Goal: Transaction & Acquisition: Obtain resource

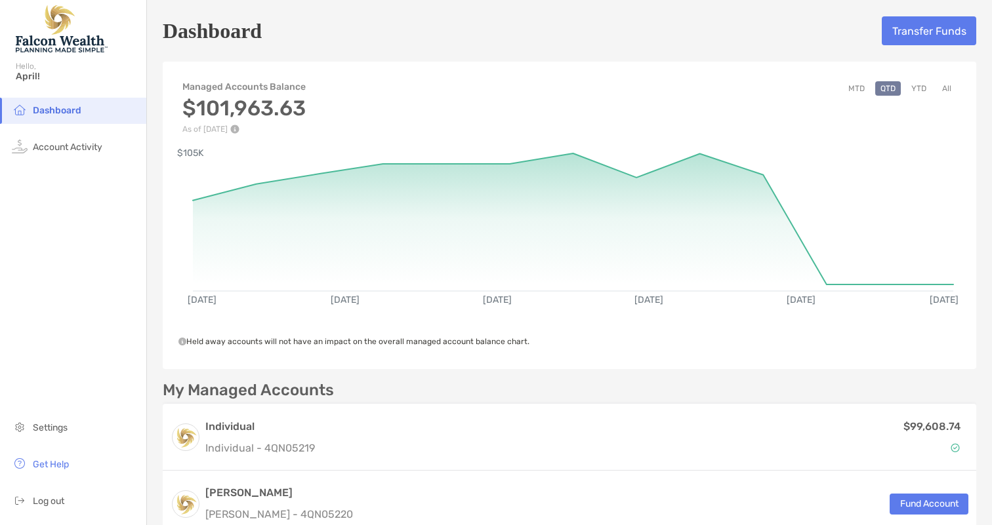
click at [946, 84] on button "All" at bounding box center [946, 88] width 20 height 14
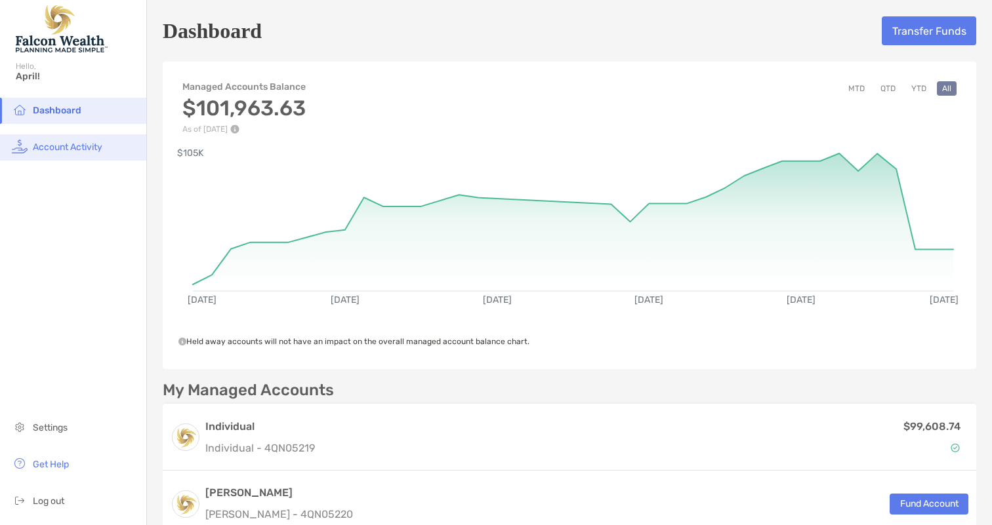
click at [88, 148] on span "Account Activity" at bounding box center [68, 147] width 70 height 11
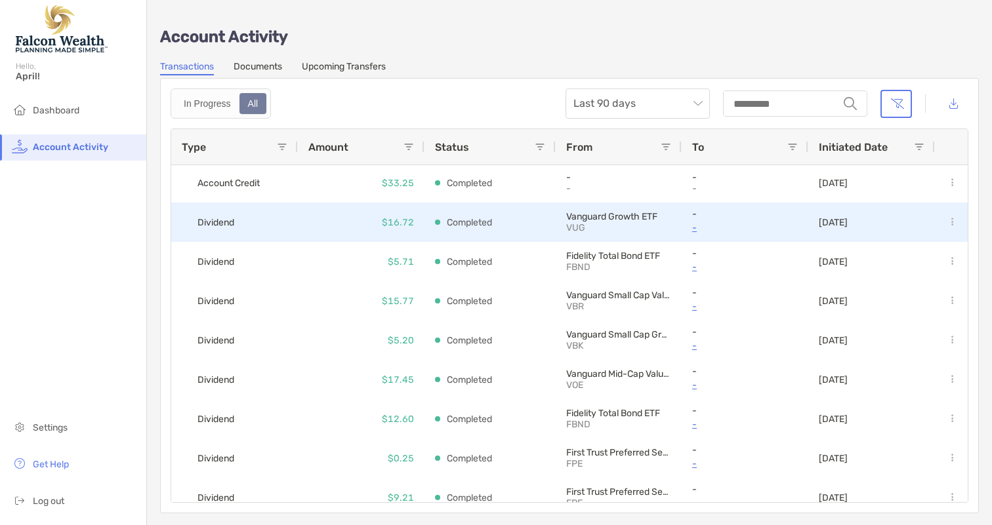
scroll to position [344, 0]
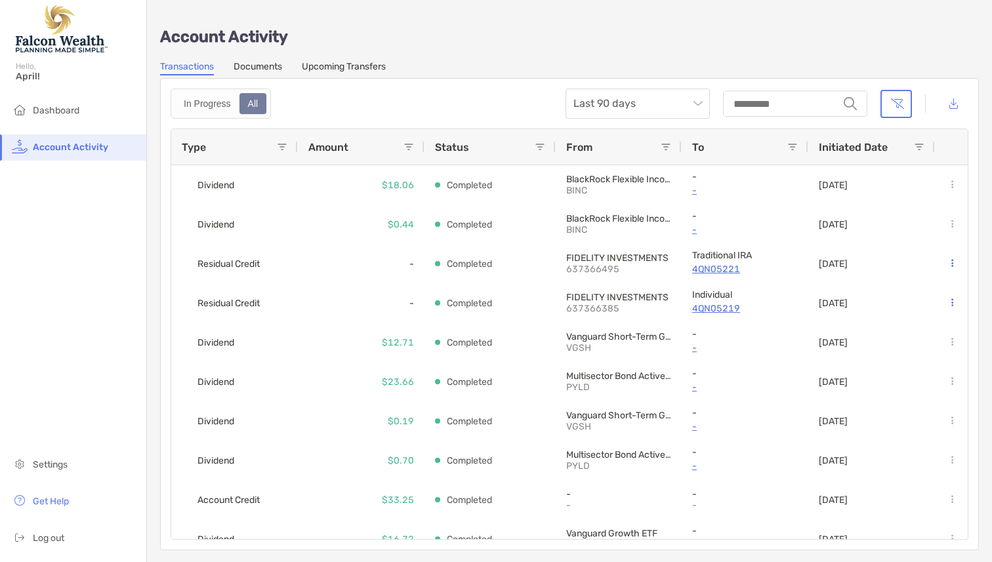
click at [28, 80] on span "April!" at bounding box center [77, 76] width 123 height 11
click at [47, 113] on span "Dashboard" at bounding box center [56, 110] width 47 height 11
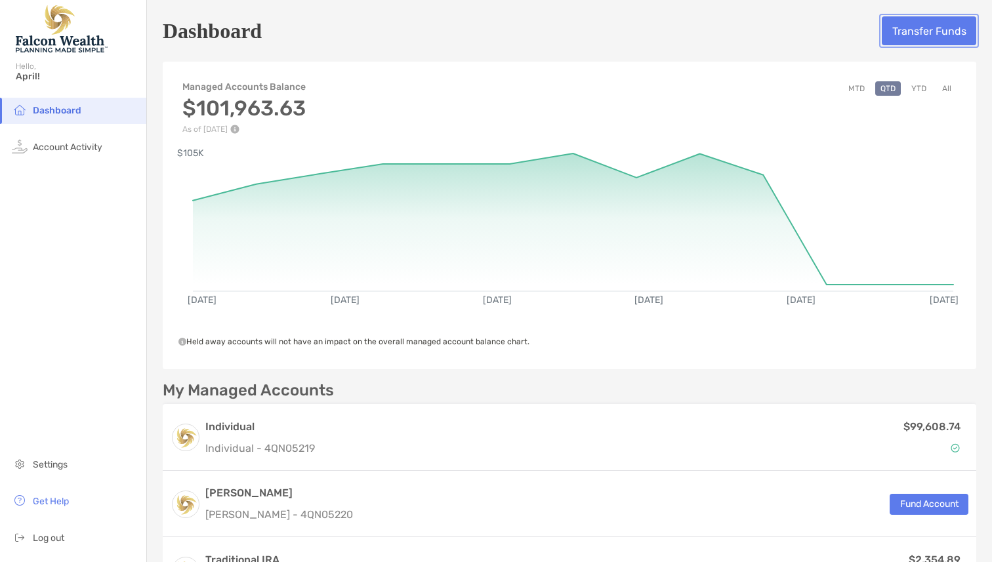
click at [916, 30] on button "Transfer Funds" at bounding box center [928, 30] width 94 height 29
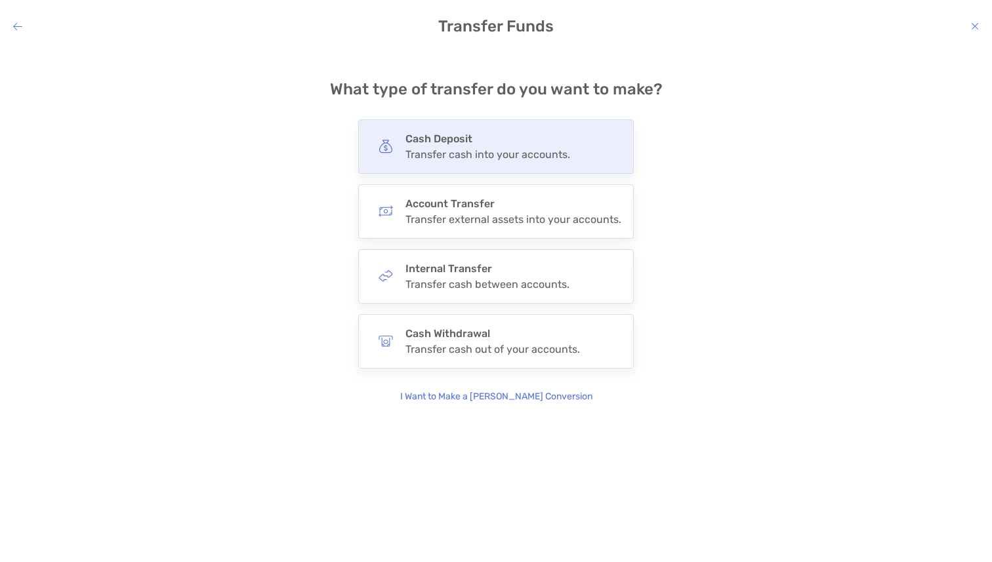
click at [553, 140] on h4 "Cash Deposit" at bounding box center [487, 138] width 165 height 12
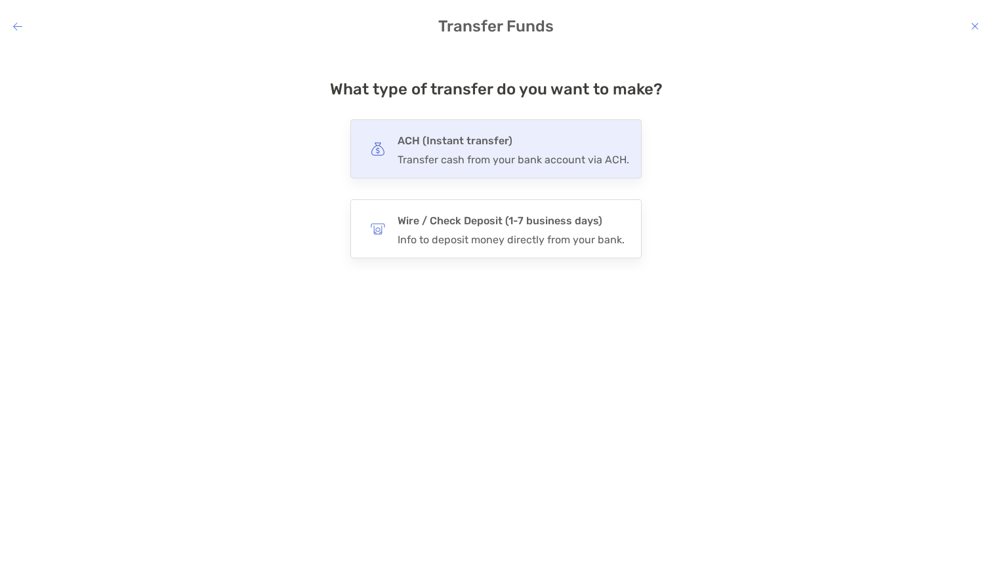
click at [552, 139] on h4 "ACH (Instant transfer)" at bounding box center [512, 141] width 231 height 18
click at [0, 0] on input "***" at bounding box center [0, 0] width 0 height 0
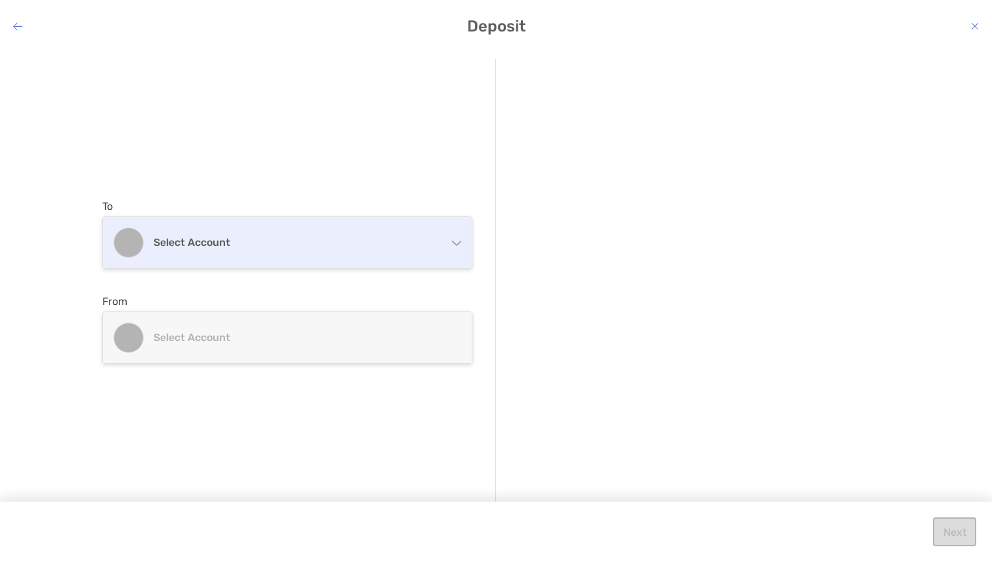
click at [445, 248] on div "Select account" at bounding box center [287, 242] width 369 height 51
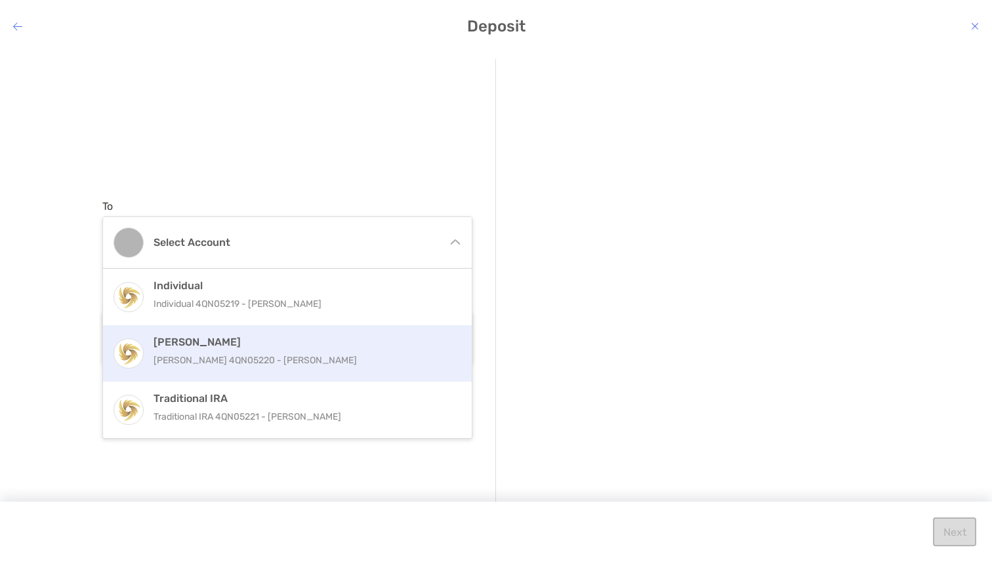
click at [395, 346] on h4 "[PERSON_NAME]" at bounding box center [301, 342] width 296 height 12
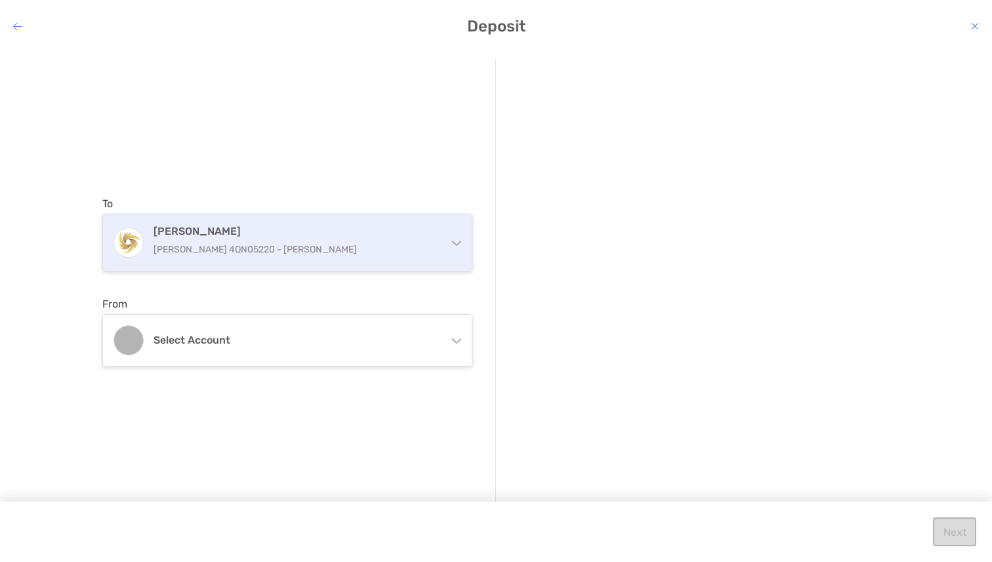
click at [447, 232] on div "[PERSON_NAME] [PERSON_NAME] 4QN05220 - [PERSON_NAME]" at bounding box center [287, 242] width 369 height 56
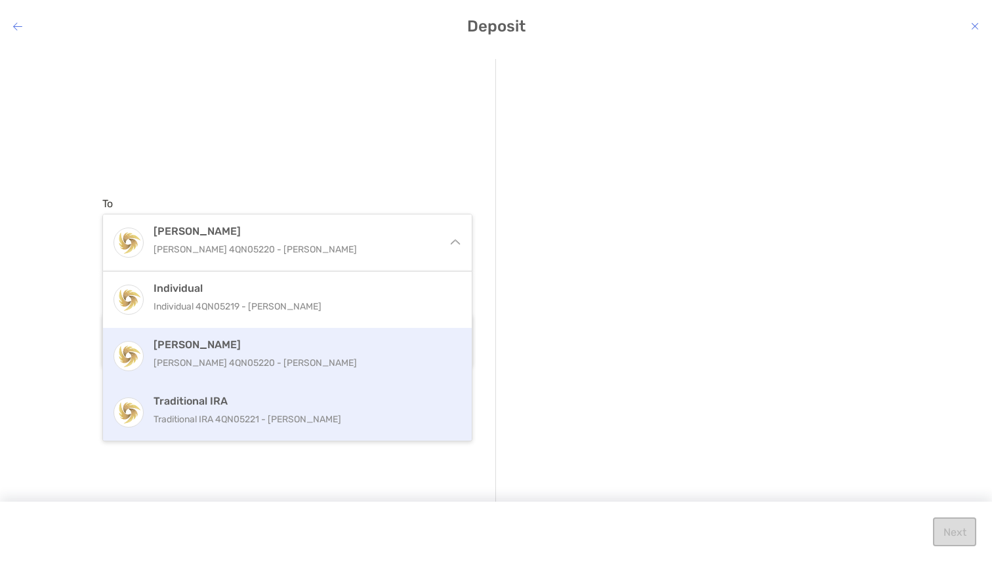
click at [357, 410] on div "Traditional IRA Traditional IRA 4QN05221 - [PERSON_NAME]" at bounding box center [301, 412] width 296 height 35
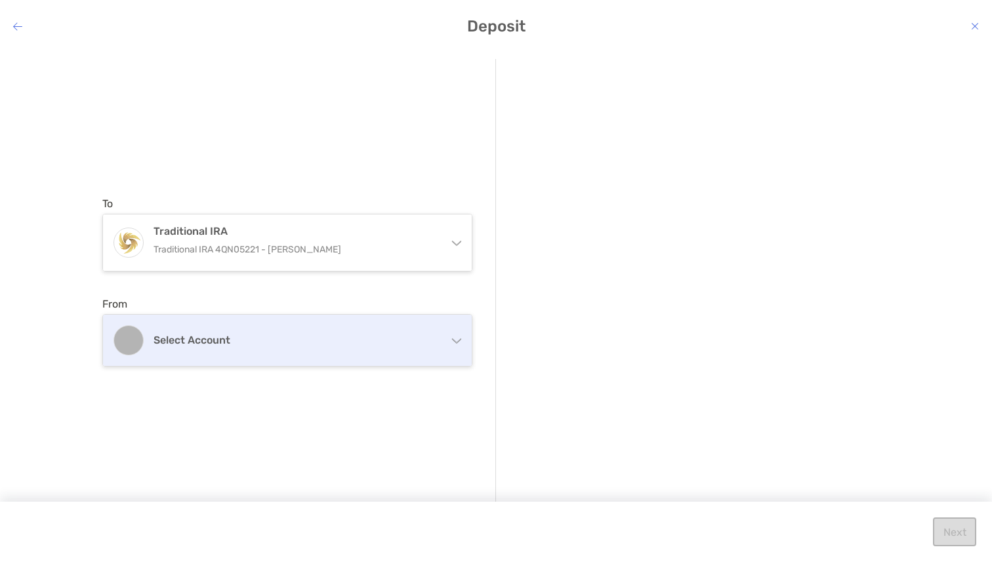
click at [463, 342] on div "Select account" at bounding box center [287, 340] width 369 height 51
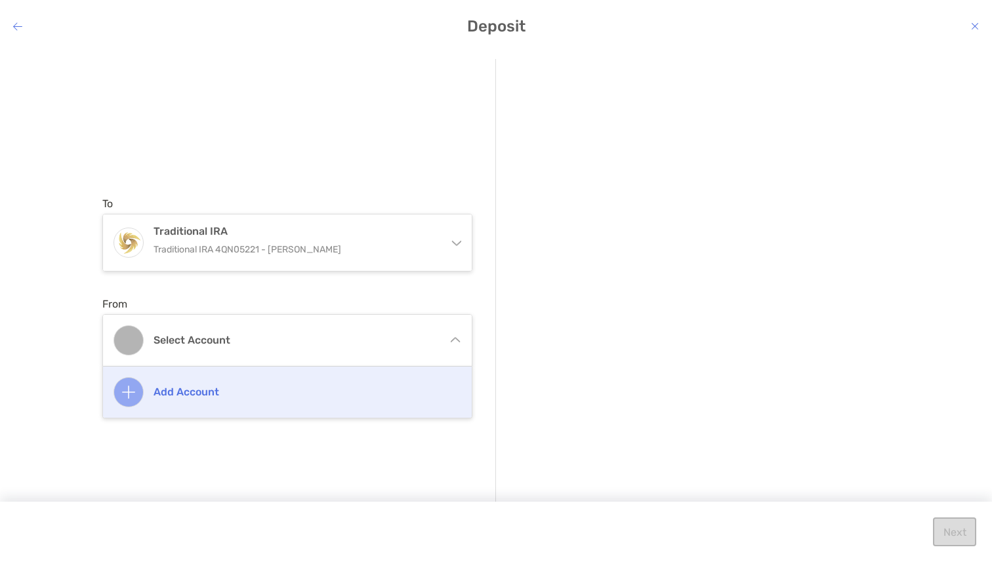
click at [370, 388] on h4 "Add account" at bounding box center [301, 392] width 296 height 12
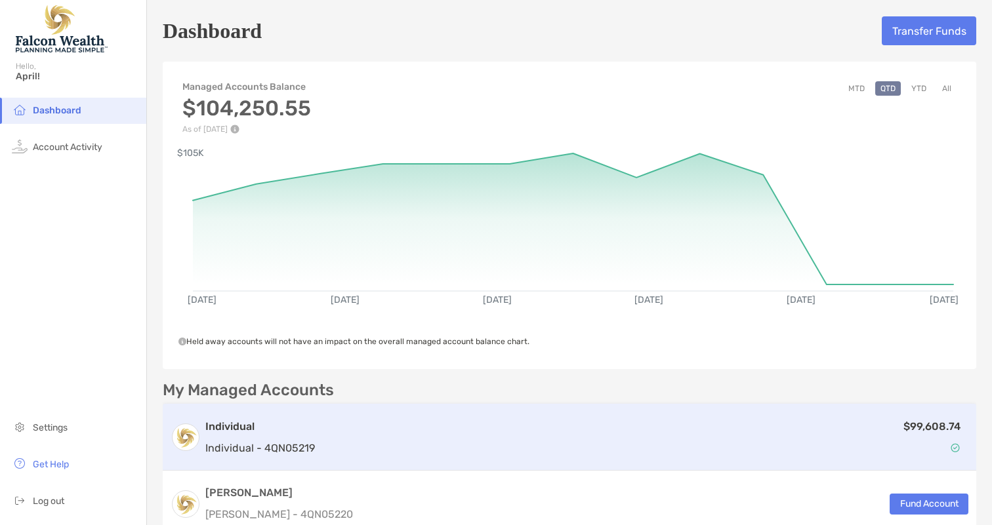
scroll to position [75, 0]
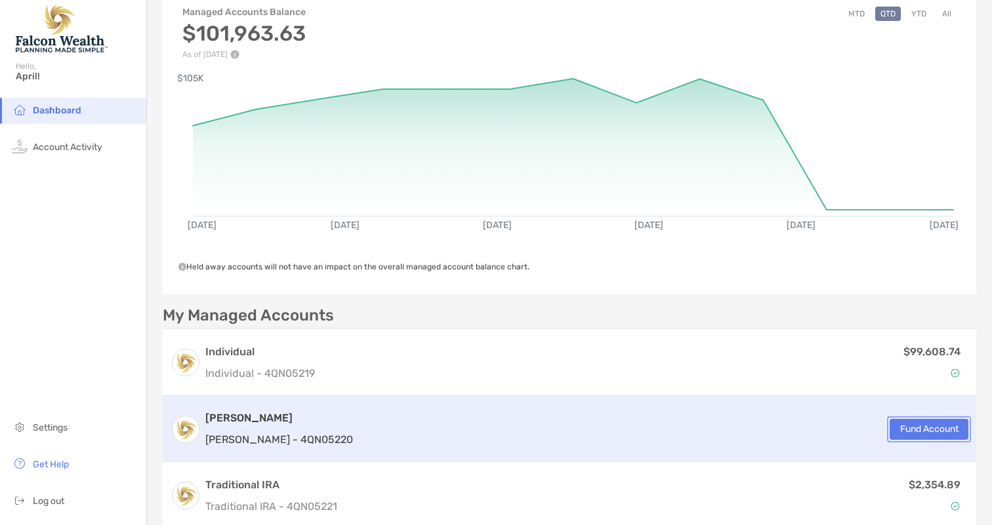
click at [927, 433] on button "Fund Account" at bounding box center [928, 429] width 79 height 21
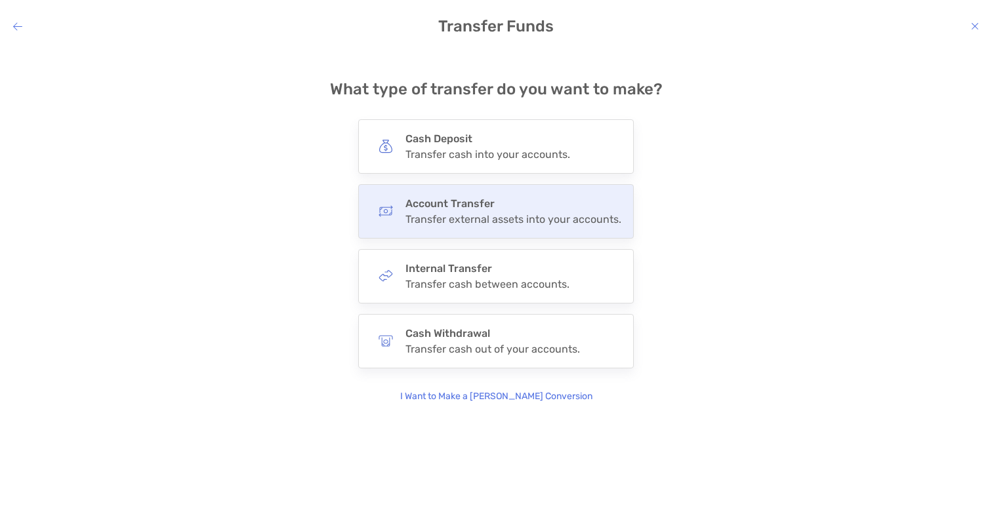
click at [513, 206] on h4 "Account Transfer" at bounding box center [513, 203] width 216 height 12
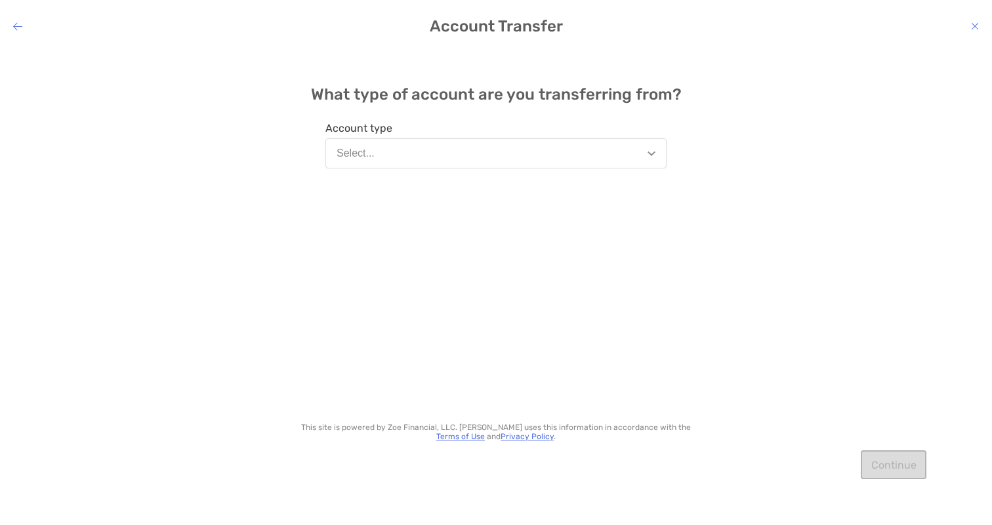
click at [623, 152] on button "Select..." at bounding box center [495, 153] width 341 height 30
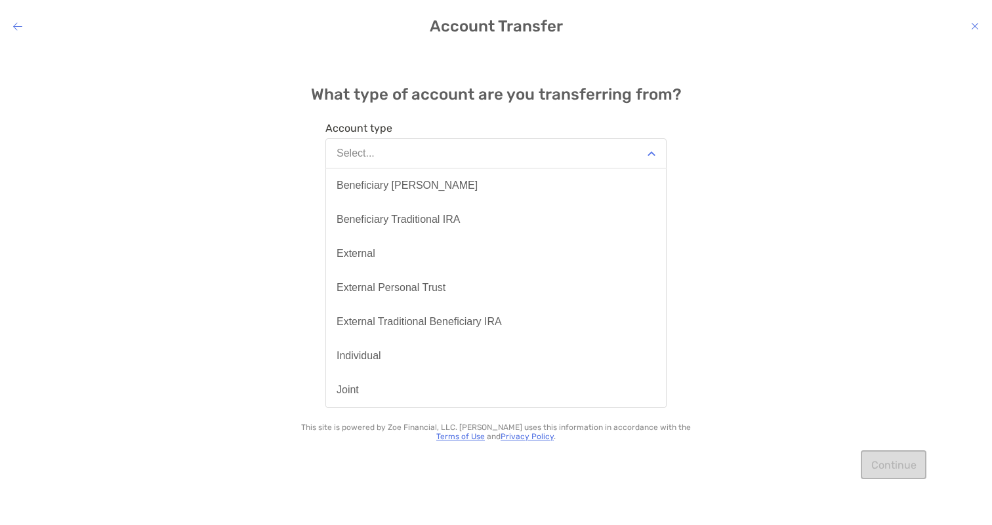
click at [186, 110] on div "What type of account are you transferring from? Account type Select... Benefici…" at bounding box center [496, 277] width 992 height 457
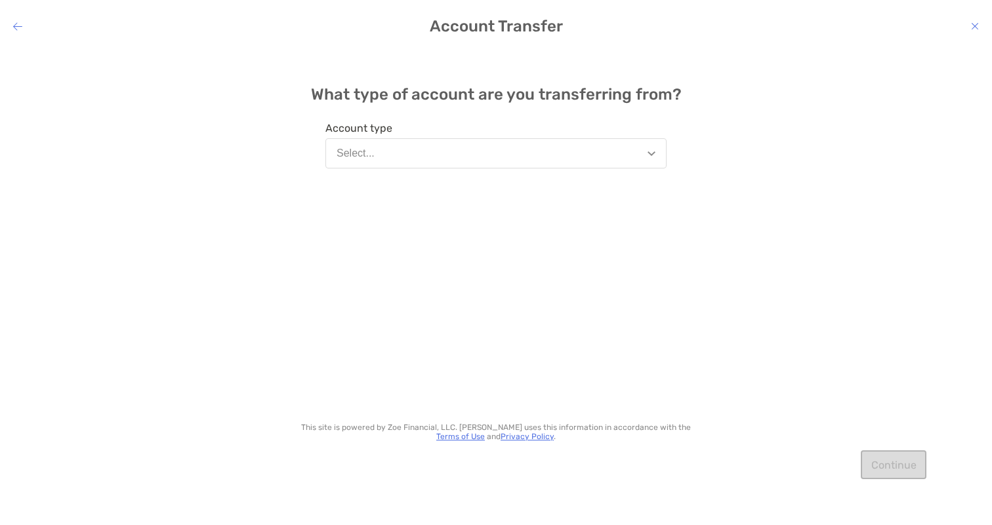
click at [13, 22] on icon "modal" at bounding box center [17, 26] width 9 height 10
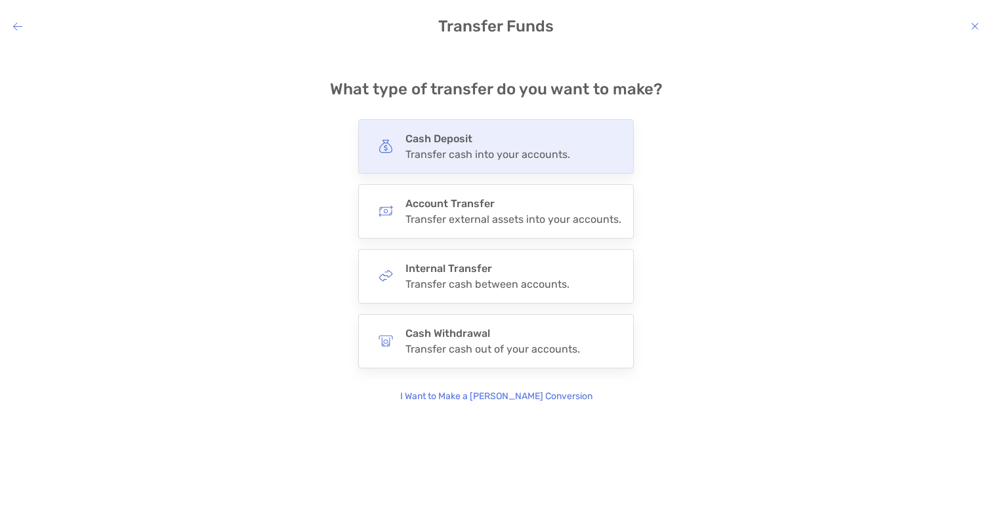
click at [489, 148] on div "Cash Deposit Transfer cash into your accounts." at bounding box center [487, 146] width 165 height 28
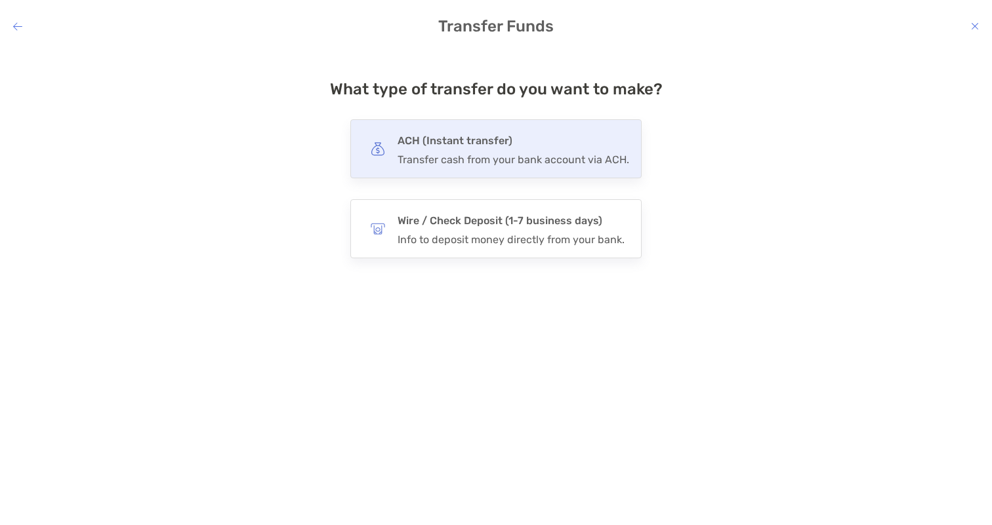
click at [604, 154] on div "Transfer cash from your bank account via ACH." at bounding box center [512, 159] width 231 height 12
click at [0, 0] on input "***" at bounding box center [0, 0] width 0 height 0
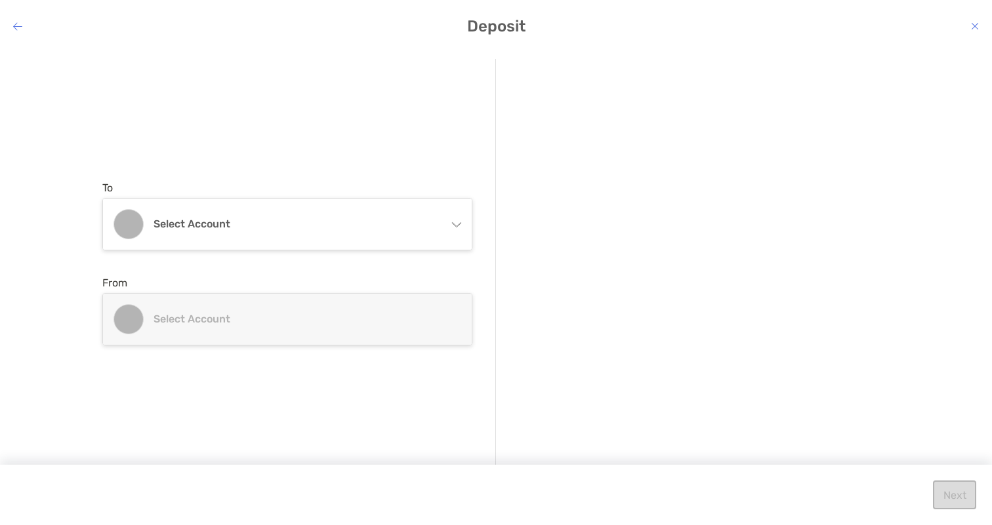
click at [455, 220] on icon "modal" at bounding box center [456, 222] width 10 height 10
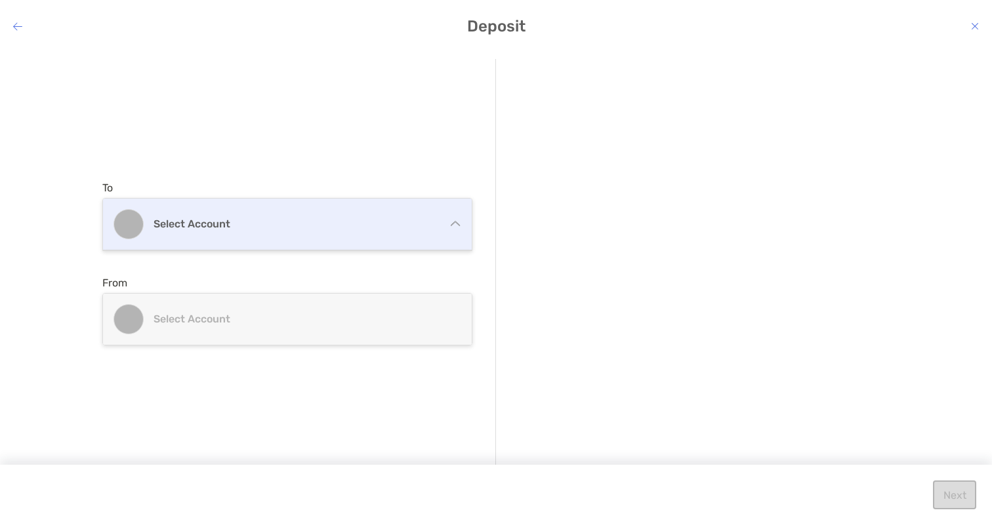
click at [449, 222] on div "Select account" at bounding box center [287, 224] width 369 height 51
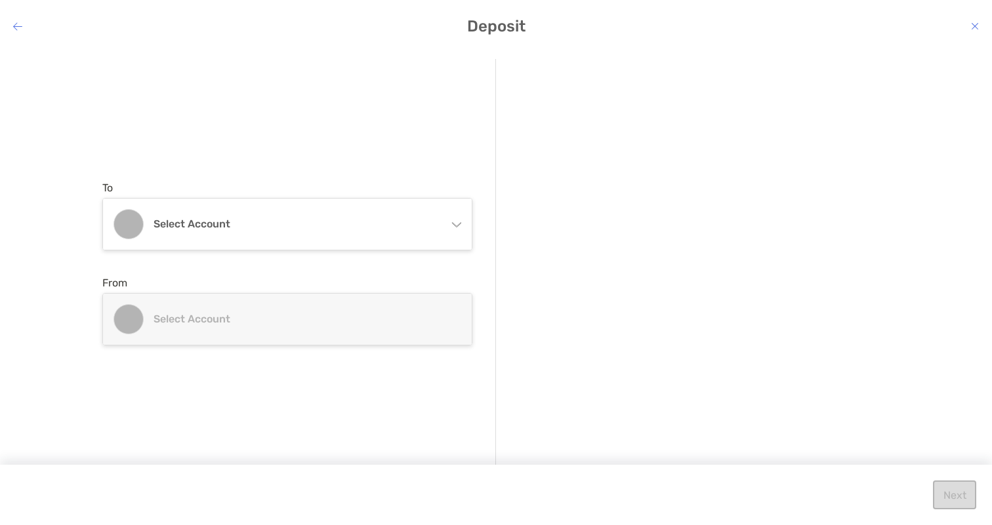
click at [292, 319] on h4 "Select account" at bounding box center [294, 319] width 283 height 12
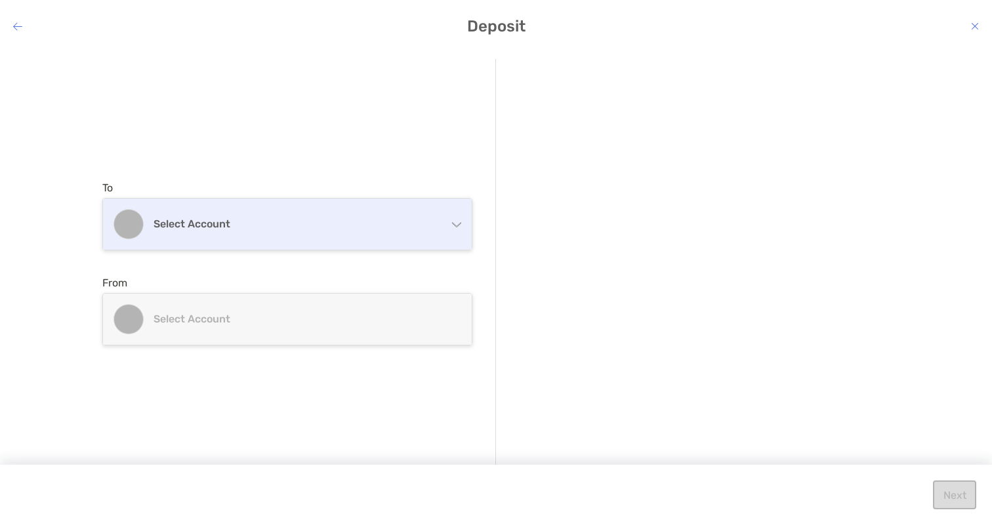
click at [245, 217] on div "Select account" at bounding box center [287, 224] width 369 height 51
click at [411, 229] on h4 "Select account" at bounding box center [294, 224] width 283 height 12
click at [210, 232] on div "Select account" at bounding box center [287, 224] width 369 height 51
click at [203, 224] on h4 "Select account" at bounding box center [294, 224] width 283 height 12
click at [196, 227] on h4 "Select account" at bounding box center [294, 224] width 283 height 12
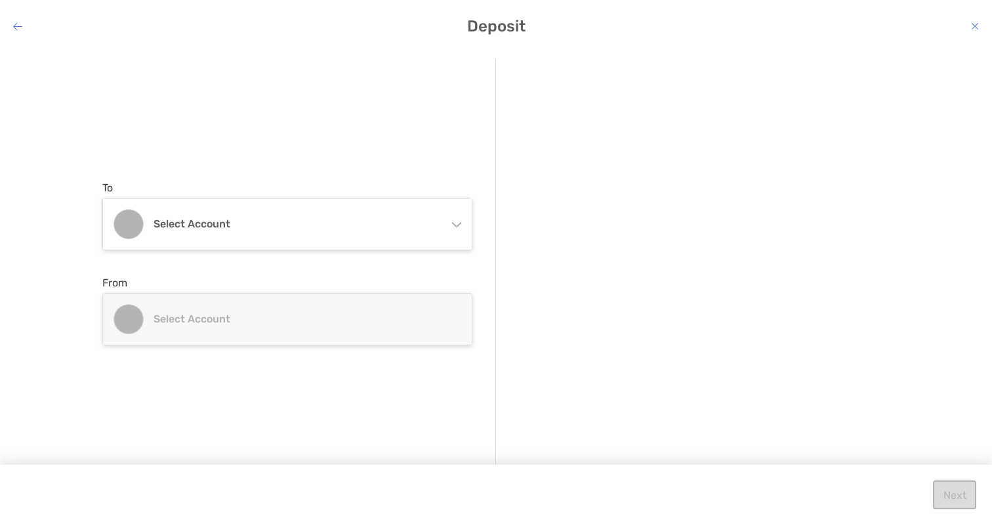
click at [197, 311] on div "Select account" at bounding box center [287, 319] width 369 height 51
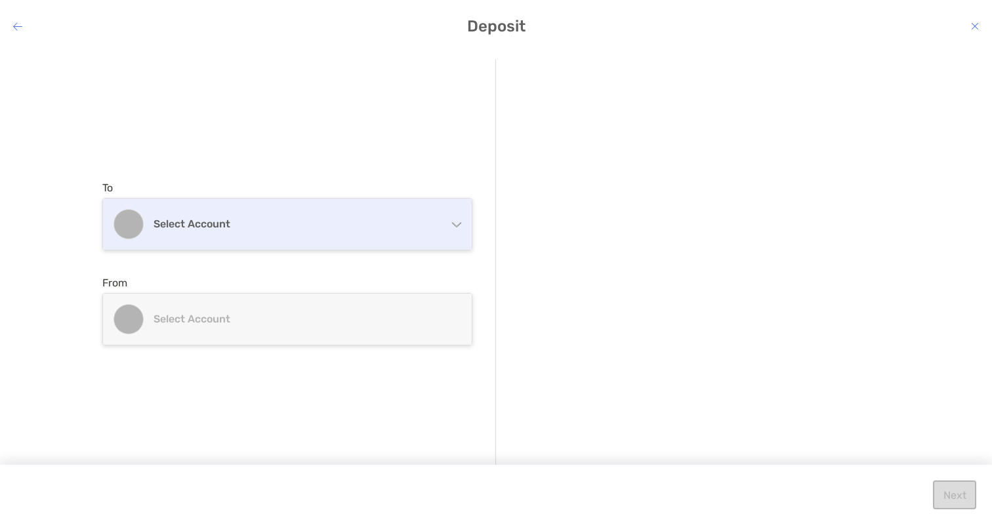
drag, startPoint x: 468, startPoint y: 180, endPoint x: 467, endPoint y: 205, distance: 25.0
click at [468, 184] on div "To Select account From Select account Add account" at bounding box center [298, 263] width 393 height 409
click at [466, 204] on div "Select account" at bounding box center [287, 224] width 369 height 51
click at [461, 230] on div "Select account" at bounding box center [287, 224] width 369 height 51
click at [461, 228] on div "Select account" at bounding box center [287, 224] width 369 height 51
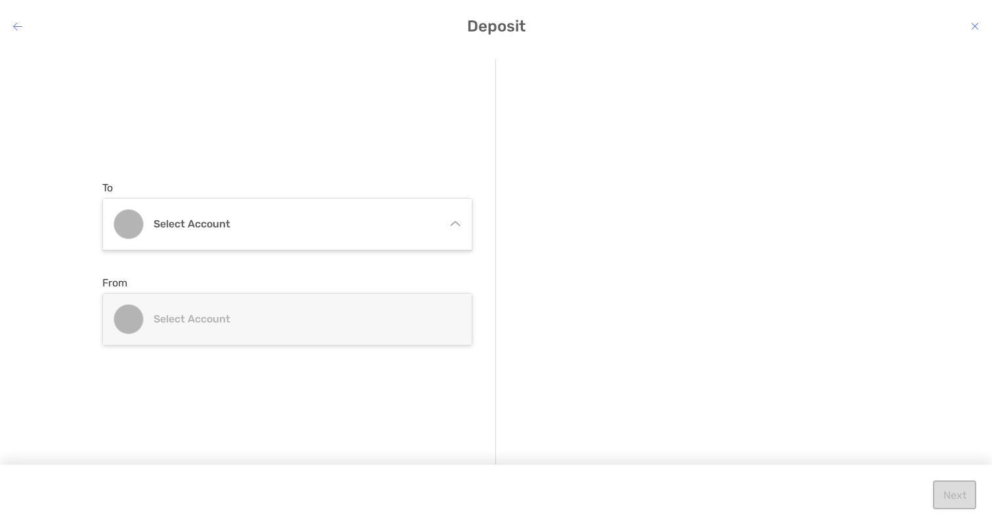
click at [452, 224] on icon "modal" at bounding box center [455, 223] width 9 height 5
click at [457, 227] on icon "modal" at bounding box center [456, 222] width 10 height 10
click at [283, 296] on div "Select account" at bounding box center [287, 319] width 369 height 51
click at [12, 22] on h4 "Deposit" at bounding box center [496, 26] width 992 height 18
click at [18, 27] on icon "modal" at bounding box center [17, 26] width 9 height 10
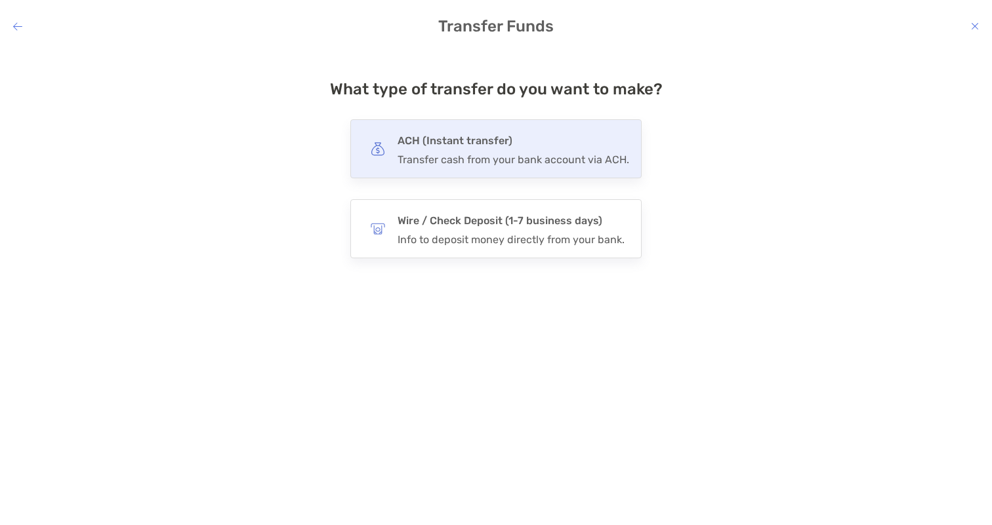
click at [562, 146] on h4 "ACH (Instant transfer)" at bounding box center [512, 141] width 231 height 18
click at [0, 0] on input "***" at bounding box center [0, 0] width 0 height 0
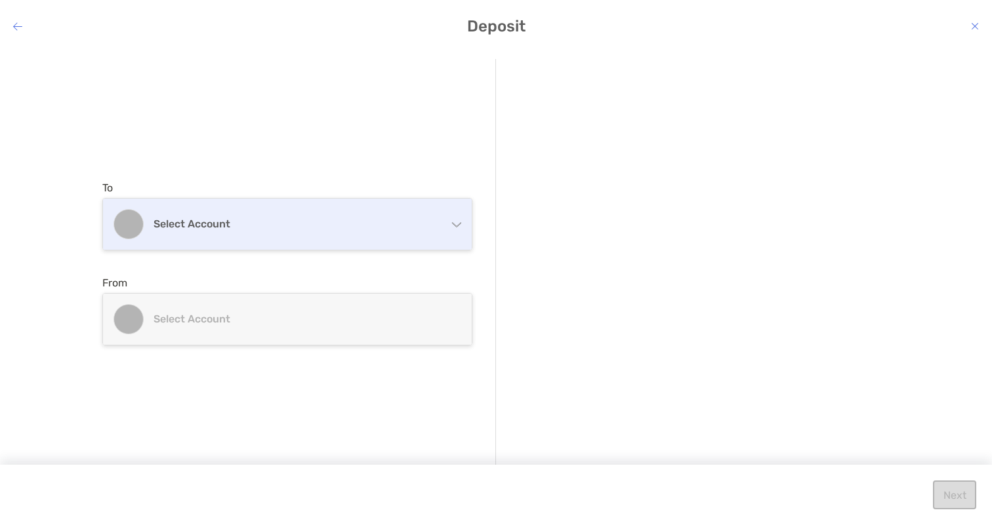
click at [454, 228] on div "Select account" at bounding box center [287, 224] width 369 height 51
